Goal: Task Accomplishment & Management: Complete application form

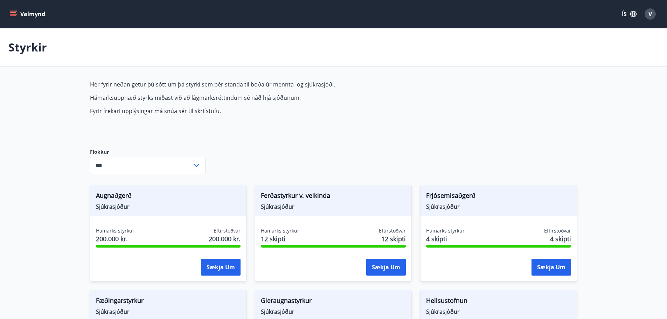
scroll to position [345, 0]
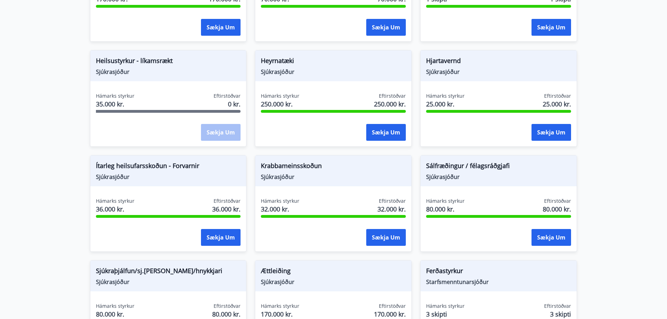
click at [77, 124] on main "Styrkir Hér fyrir neðan getur þú sótt um þá styrki sem þér standa til boða úr m…" at bounding box center [333, 77] width 667 height 786
click at [120, 124] on div "Sækja um" at bounding box center [168, 132] width 145 height 17
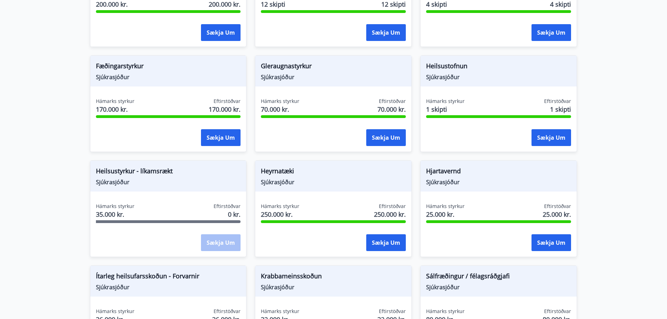
scroll to position [245, 0]
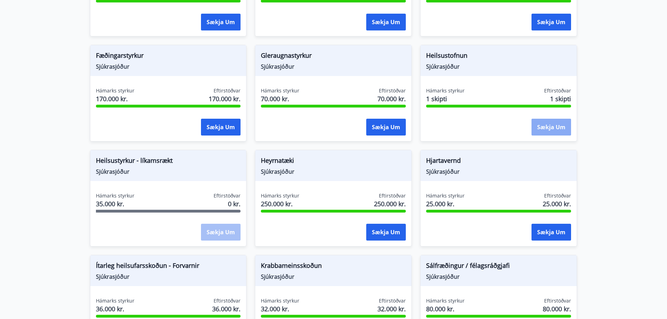
click at [549, 127] on button "Sækja um" at bounding box center [551, 127] width 40 height 17
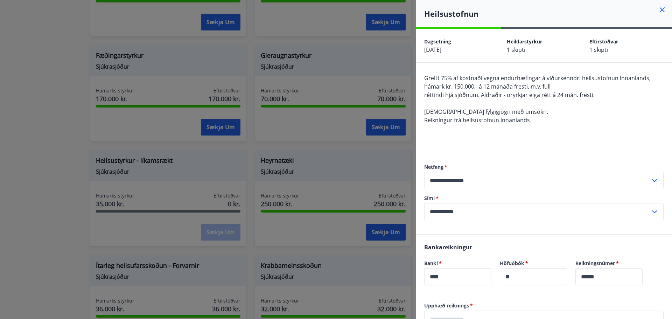
click at [660, 11] on icon at bounding box center [662, 9] width 5 height 5
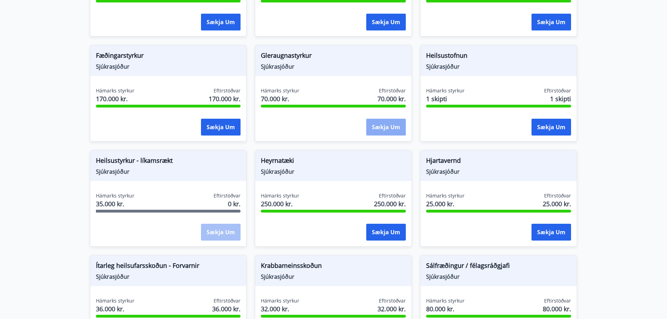
click at [385, 124] on button "Sækja um" at bounding box center [386, 127] width 40 height 17
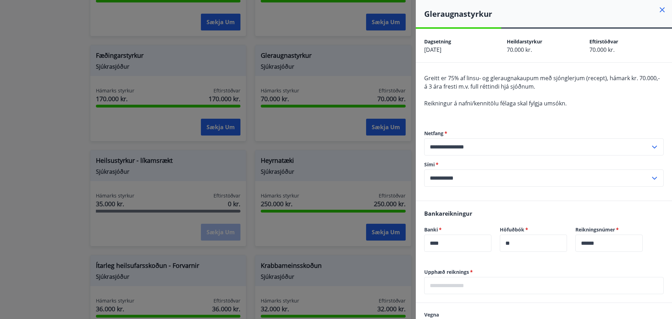
click at [392, 124] on div at bounding box center [336, 159] width 672 height 319
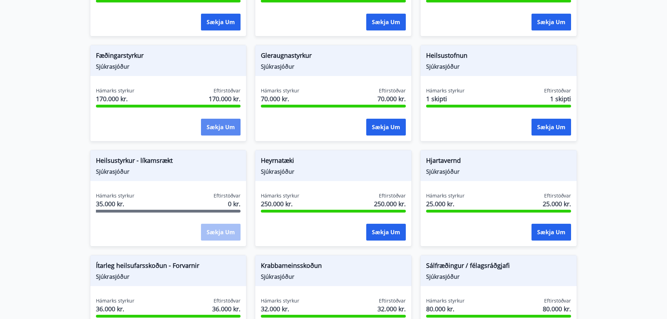
click at [226, 122] on button "Sækja um" at bounding box center [221, 127] width 40 height 17
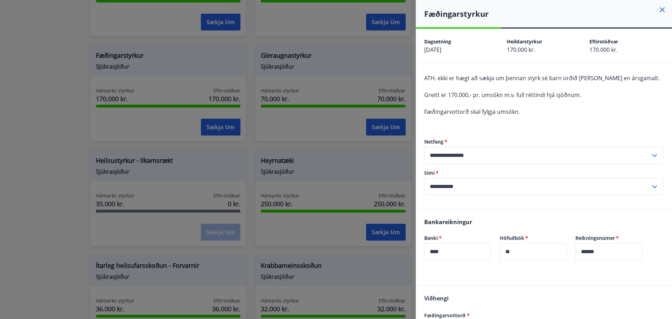
click at [207, 166] on div at bounding box center [336, 159] width 672 height 319
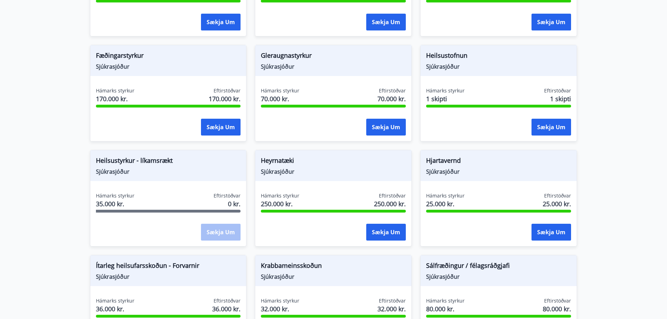
click at [207, 168] on span "Sjúkrasjóður" at bounding box center [168, 172] width 145 height 8
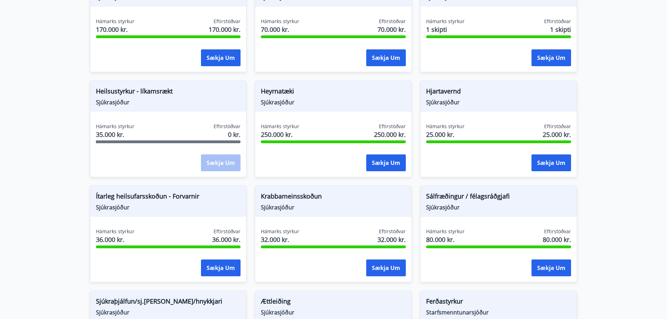
scroll to position [315, 0]
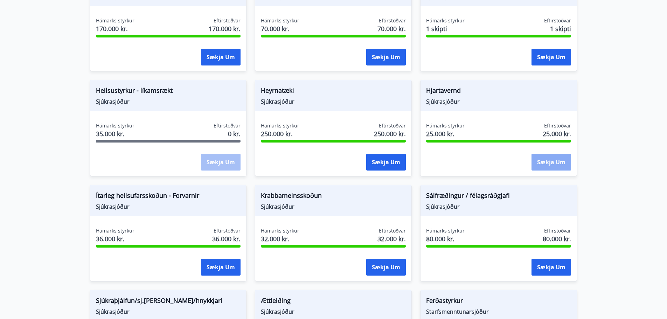
click at [546, 161] on button "Sækja um" at bounding box center [551, 162] width 40 height 17
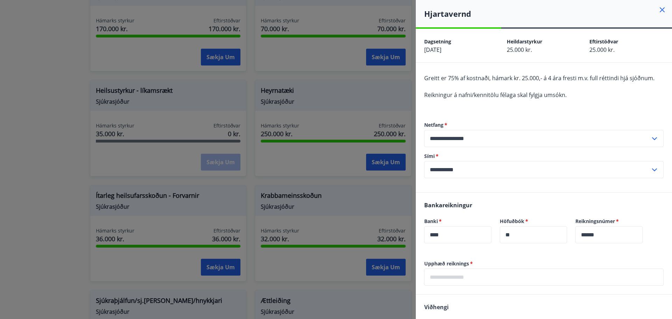
click at [660, 9] on icon at bounding box center [662, 9] width 5 height 5
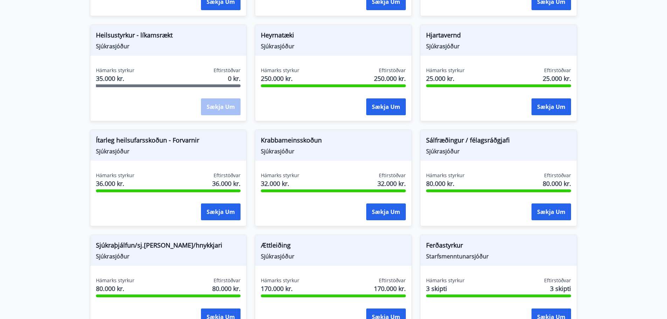
scroll to position [455, 0]
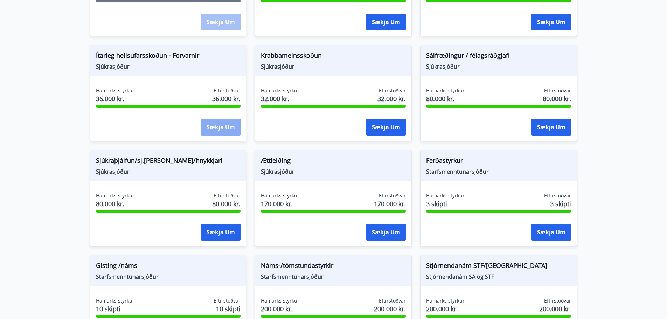
click at [215, 125] on button "Sækja um" at bounding box center [221, 127] width 40 height 17
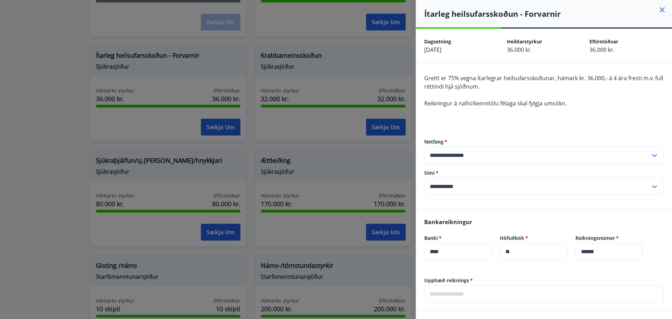
click at [658, 11] on icon at bounding box center [662, 10] width 8 height 8
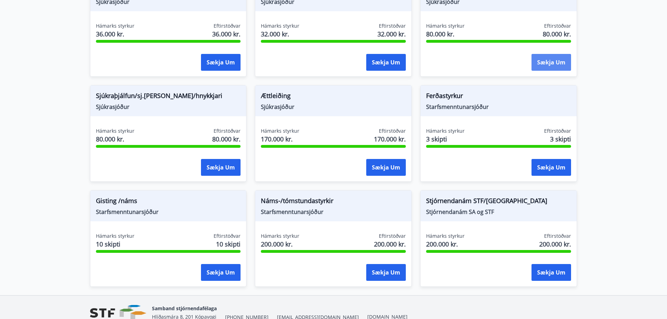
scroll to position [485, 0]
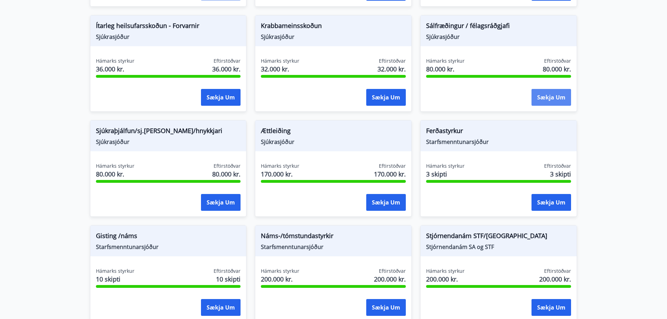
click at [558, 94] on button "Sækja um" at bounding box center [551, 97] width 40 height 17
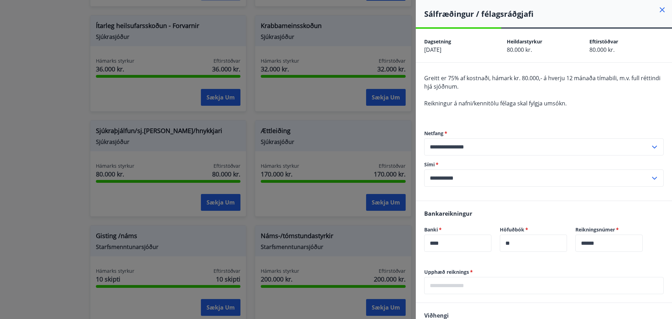
drag, startPoint x: 658, startPoint y: 7, endPoint x: 656, endPoint y: 10, distance: 4.0
click at [658, 8] on icon at bounding box center [662, 10] width 8 height 8
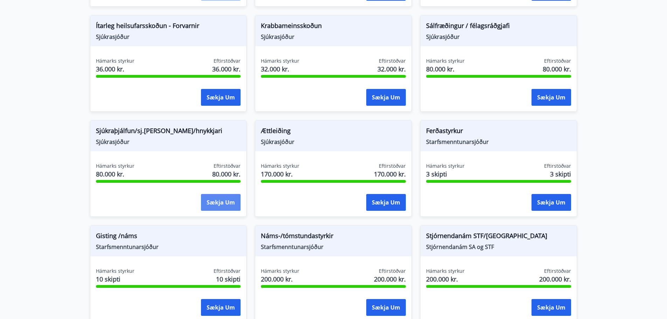
click at [218, 200] on button "Sækja um" at bounding box center [221, 202] width 40 height 17
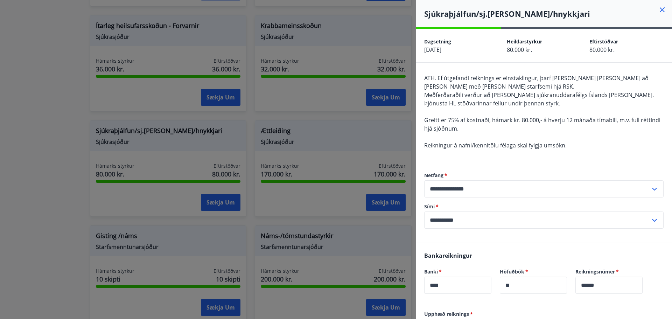
click at [658, 9] on icon at bounding box center [662, 10] width 8 height 8
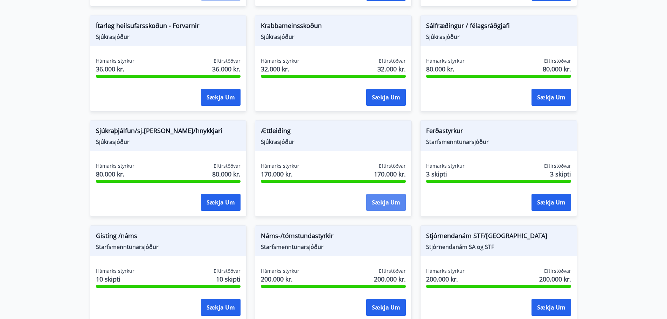
click at [380, 202] on button "Sækja um" at bounding box center [386, 202] width 40 height 17
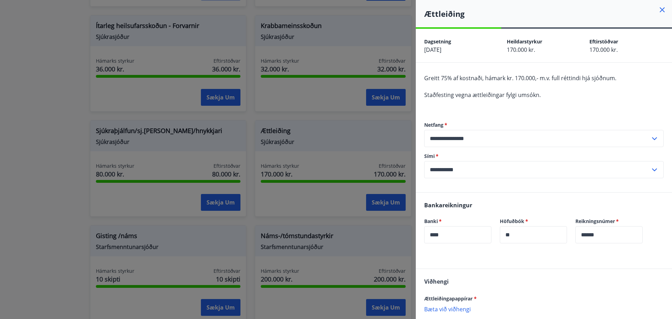
click at [611, 82] on div "Greitt 75% af kostnaði, hámark kr. 170.000,- m.v. full réttindi hjá sjóðnum. St…" at bounding box center [543, 91] width 239 height 34
click at [660, 10] on icon at bounding box center [662, 9] width 5 height 5
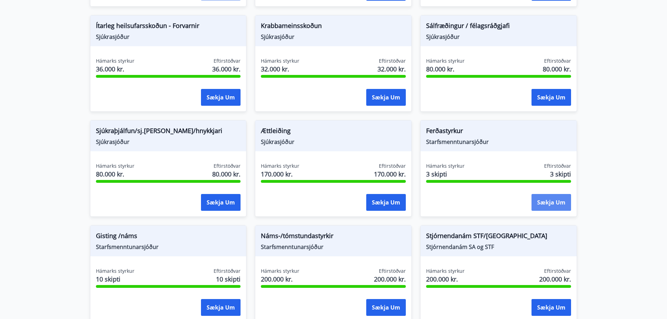
click at [551, 202] on button "Sækja um" at bounding box center [551, 202] width 40 height 17
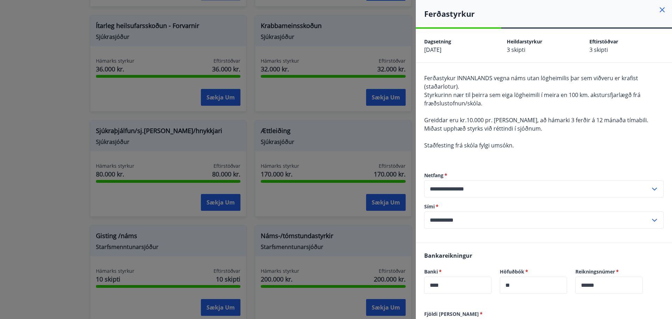
click at [658, 12] on icon at bounding box center [662, 10] width 8 height 8
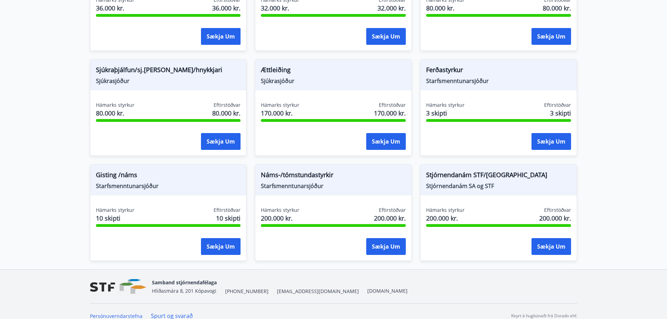
scroll to position [555, 0]
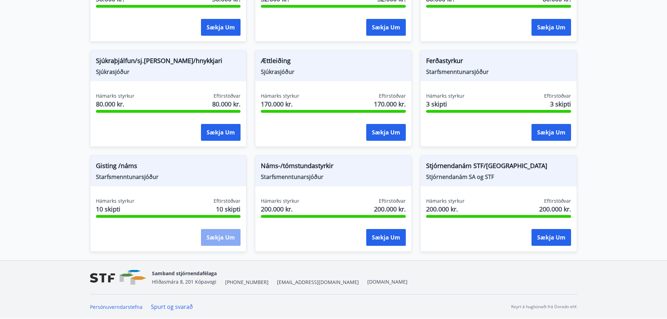
click at [223, 238] on button "Sækja um" at bounding box center [221, 237] width 40 height 17
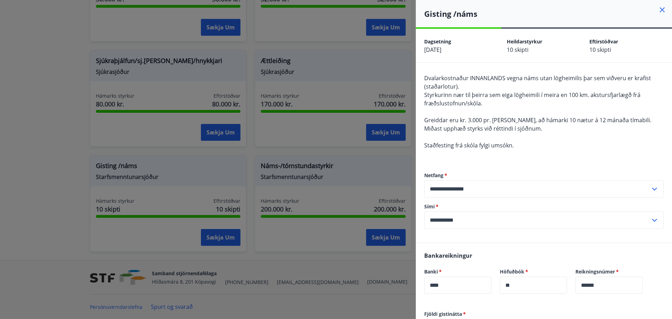
click at [658, 10] on icon at bounding box center [662, 10] width 8 height 8
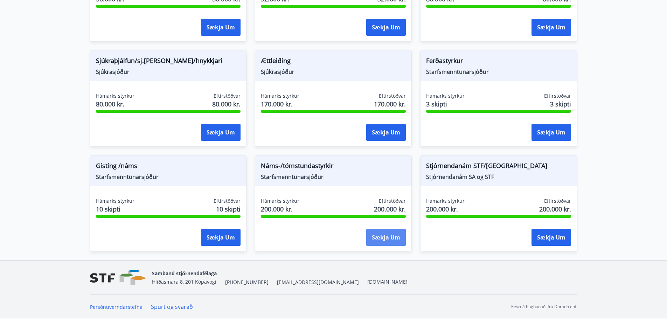
click at [389, 234] on button "Sækja um" at bounding box center [386, 237] width 40 height 17
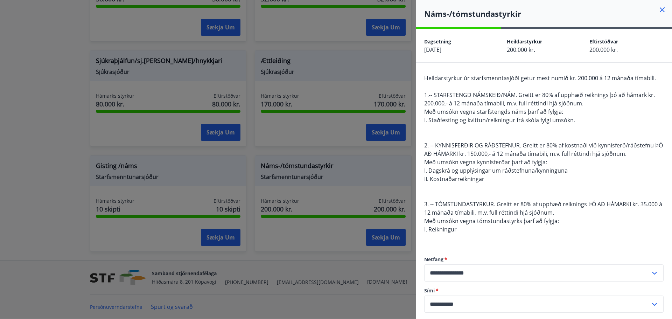
click at [659, 10] on icon at bounding box center [662, 10] width 8 height 8
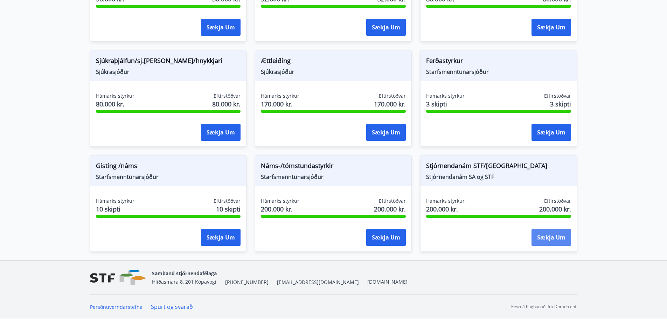
click at [548, 237] on button "Sækja um" at bounding box center [551, 237] width 40 height 17
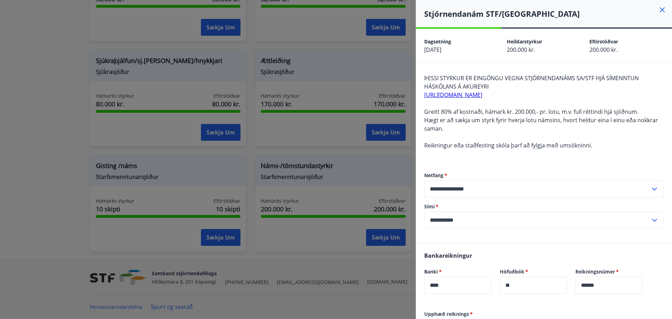
click at [658, 9] on icon at bounding box center [662, 10] width 8 height 8
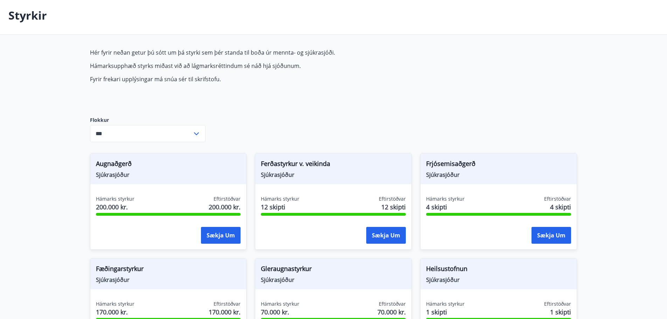
scroll to position [0, 0]
